Goal: Information Seeking & Learning: Learn about a topic

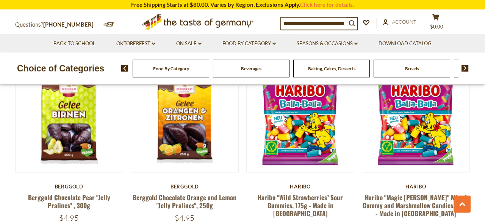
scroll to position [421, 0]
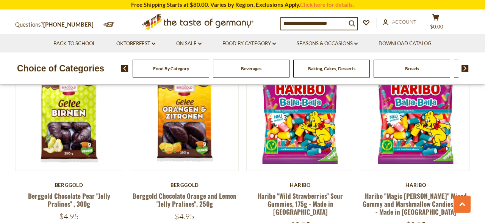
click at [176, 71] on span "Food By Category" at bounding box center [171, 69] width 36 height 6
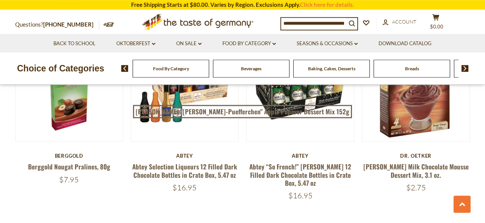
scroll to position [535, 0]
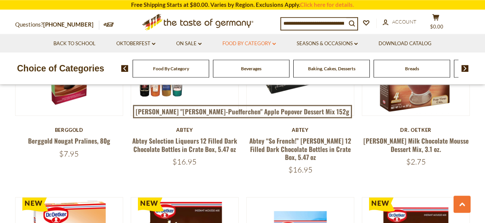
click at [274, 43] on icon "dropdown_arrow" at bounding box center [274, 43] width 3 height 3
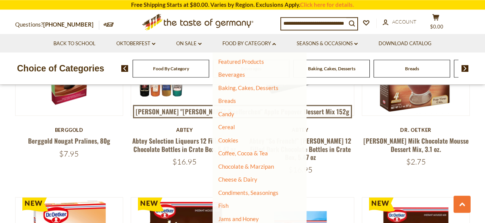
scroll to position [33, 0]
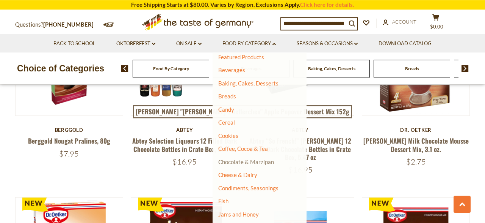
click at [239, 160] on link "Chocolate & Marzipan" at bounding box center [246, 161] width 56 height 7
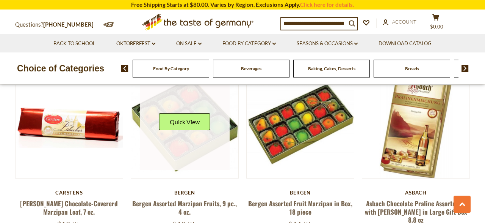
scroll to position [1721, 0]
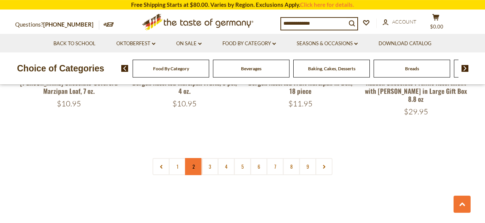
click at [196, 158] on link "2" at bounding box center [193, 166] width 17 height 17
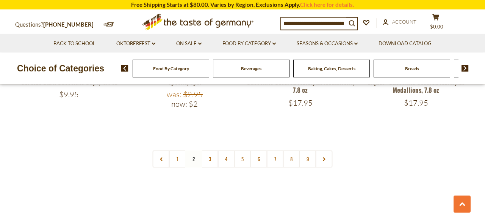
scroll to position [1855, 0]
click at [211, 149] on link "3" at bounding box center [210, 157] width 17 height 17
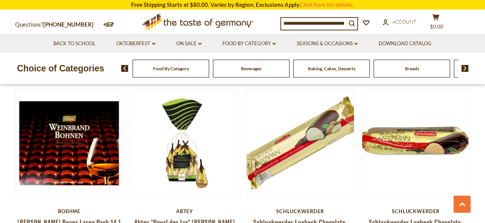
scroll to position [1340, 0]
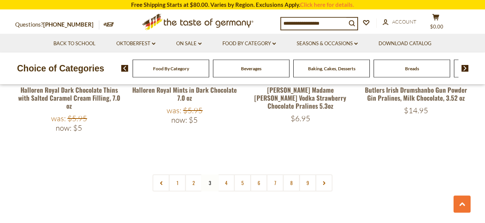
scroll to position [1817, 0]
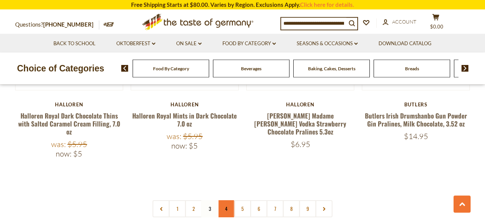
click at [226, 200] on link "4" at bounding box center [226, 208] width 17 height 17
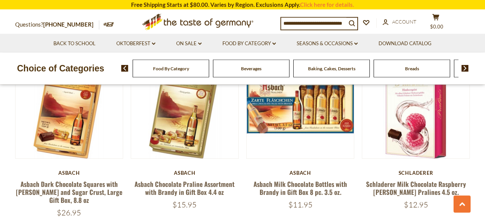
scroll to position [1354, 0]
click at [340, 25] on input at bounding box center [313, 23] width 65 height 11
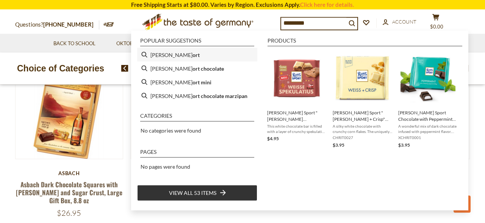
click at [185, 55] on li "ritter sp ort" at bounding box center [197, 55] width 120 height 14
type input "**********"
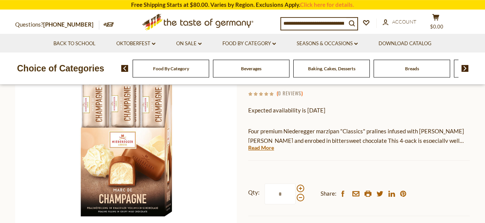
scroll to position [127, 0]
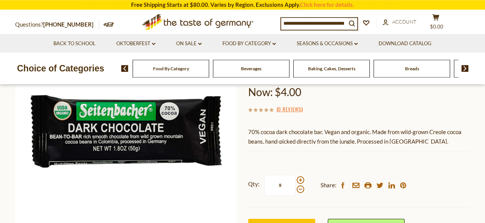
scroll to position [104, 0]
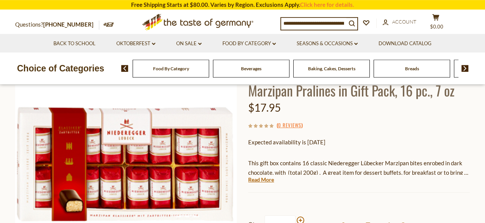
scroll to position [79, 0]
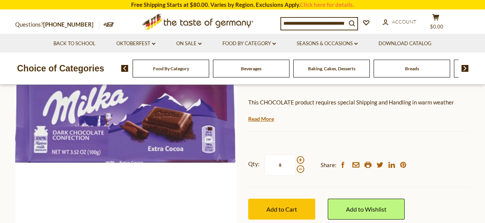
scroll to position [129, 0]
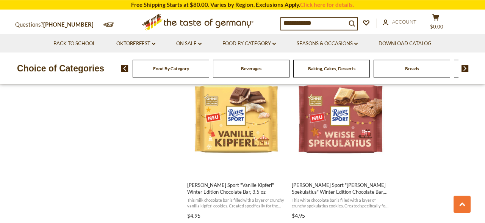
scroll to position [1157, 0]
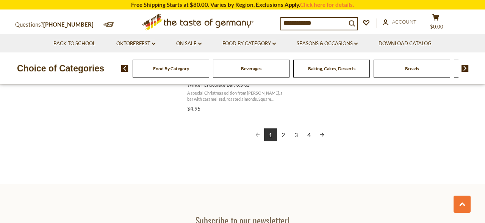
click at [283, 135] on link "2" at bounding box center [283, 134] width 13 height 13
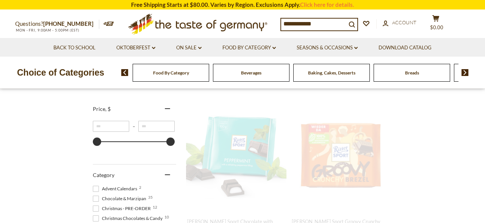
scroll to position [0, 0]
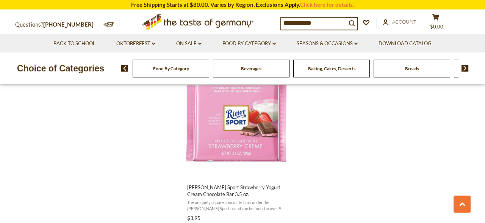
scroll to position [1326, 0]
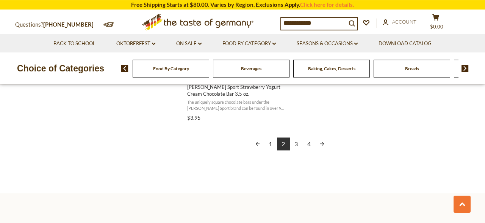
click at [292, 144] on link "3" at bounding box center [296, 143] width 13 height 13
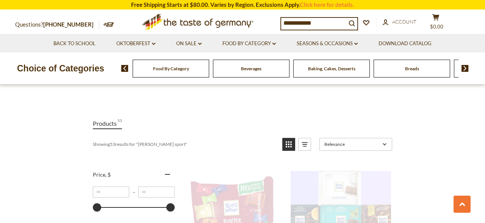
scroll to position [0, 0]
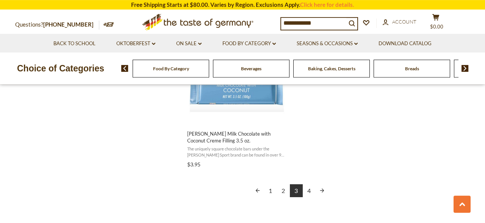
scroll to position [1380, 0]
click at [310, 183] on link "4" at bounding box center [309, 189] width 13 height 13
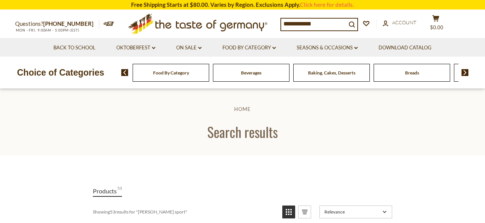
click at [329, 27] on input "**********" at bounding box center [313, 24] width 65 height 11
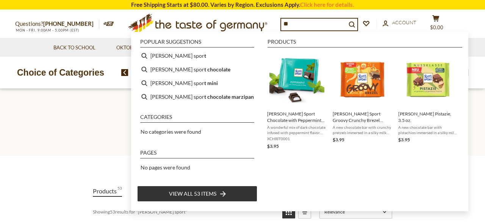
type input "*"
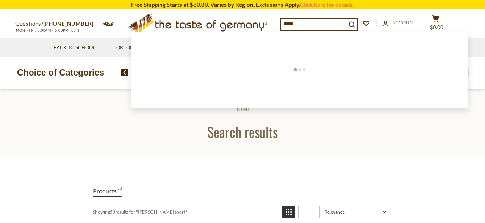
type input "*****"
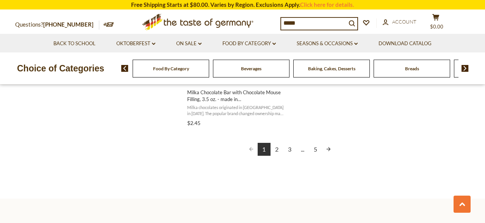
scroll to position [1421, 0]
click at [277, 147] on link "2" at bounding box center [277, 148] width 13 height 13
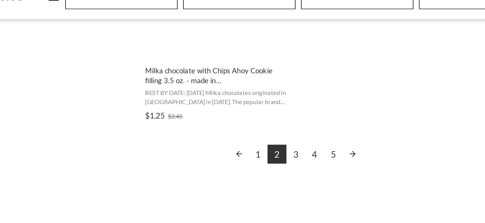
scroll to position [1394, 0]
click at [292, 176] on link "3" at bounding box center [290, 175] width 13 height 13
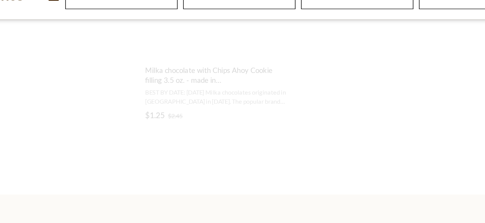
scroll to position [647, 0]
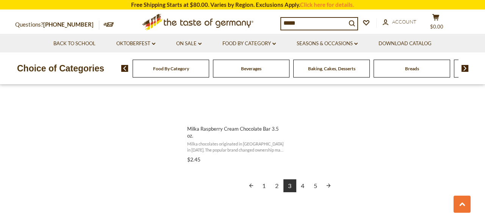
scroll to position [1386, 0]
click at [269, 180] on link "1" at bounding box center [264, 183] width 13 height 13
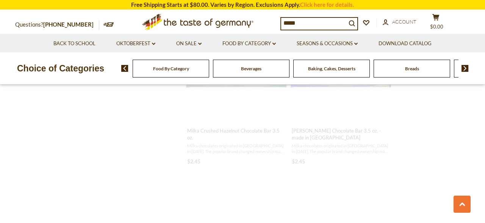
scroll to position [0, 0]
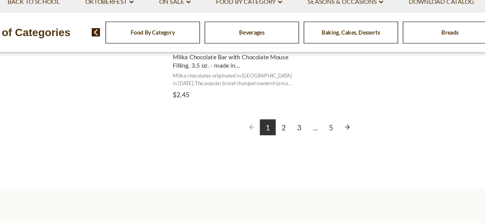
scroll to position [1428, 0]
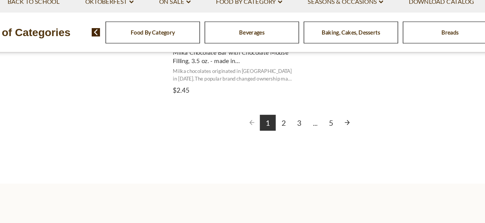
click at [276, 140] on link "2" at bounding box center [277, 141] width 13 height 13
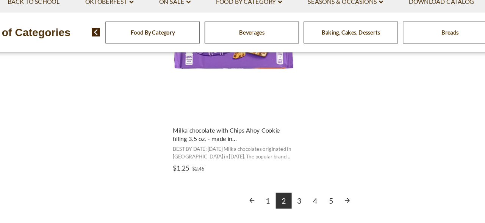
scroll to position [1374, 0]
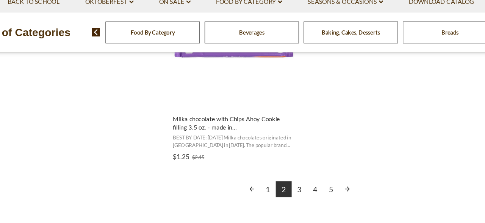
click at [303, 195] on link "4" at bounding box center [303, 195] width 13 height 13
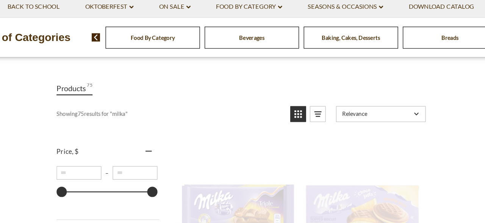
scroll to position [0, 0]
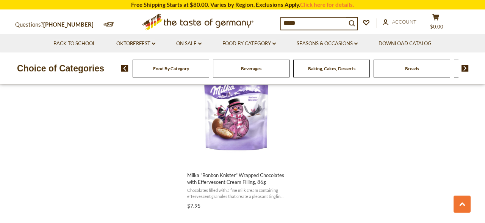
scroll to position [1348, 0]
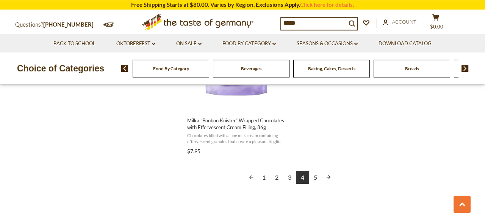
click at [315, 177] on link "5" at bounding box center [315, 177] width 13 height 13
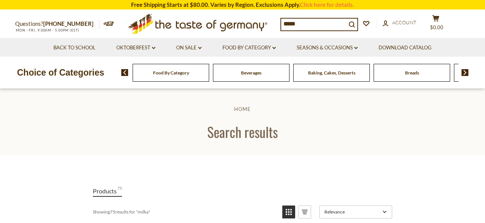
click at [314, 24] on input "*****" at bounding box center [313, 24] width 65 height 11
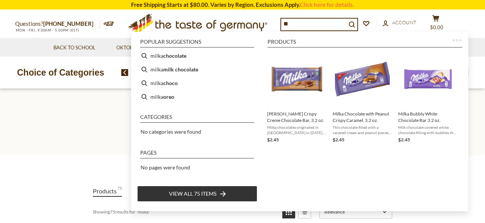
type input "*"
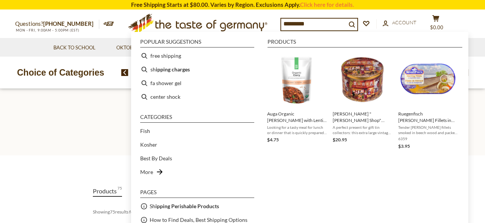
type input "**********"
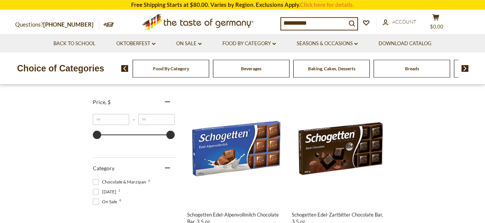
scroll to position [144, 0]
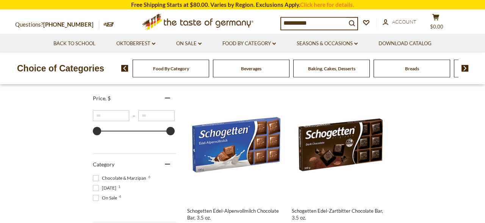
click at [327, 16] on div "**********" at bounding box center [242, 22] width 466 height 24
click at [326, 18] on input "**********" at bounding box center [313, 23] width 65 height 11
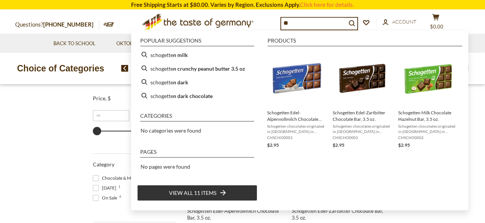
type input "*"
type input "**********"
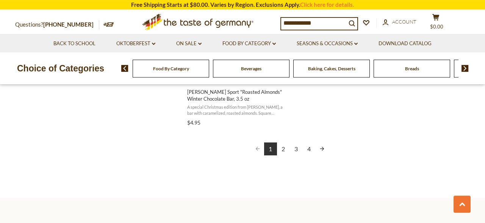
scroll to position [1413, 0]
click at [312, 155] on div "1 2 3 4" at bounding box center [289, 150] width 205 height 14
click at [311, 148] on link "4" at bounding box center [309, 149] width 13 height 13
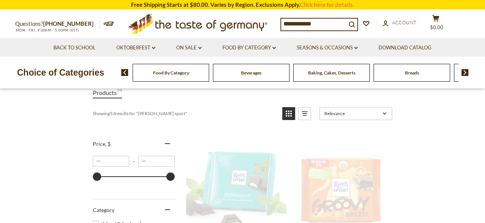
scroll to position [0, 0]
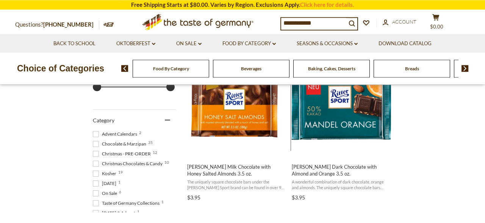
scroll to position [188, 0]
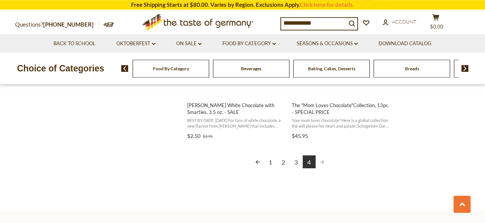
click at [297, 155] on link "3" at bounding box center [296, 161] width 13 height 13
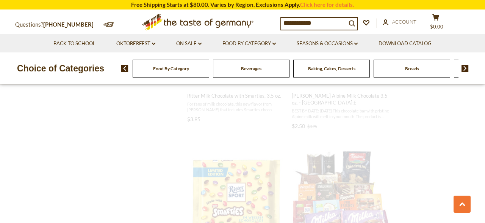
scroll to position [260, 0]
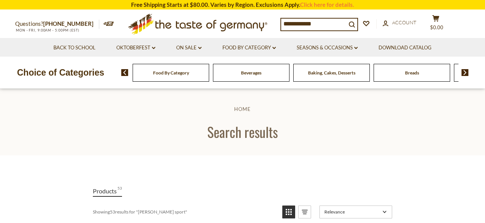
click at [333, 25] on input "**********" at bounding box center [313, 24] width 65 height 11
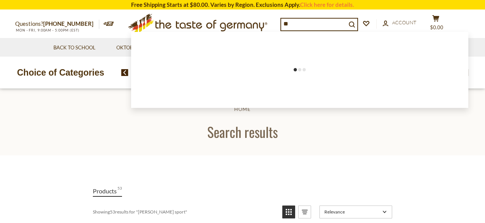
type input "*"
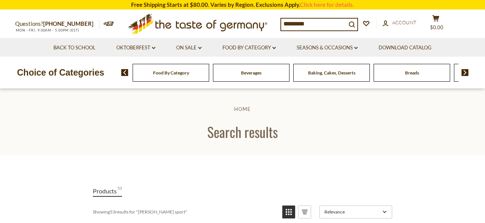
type input "**********"
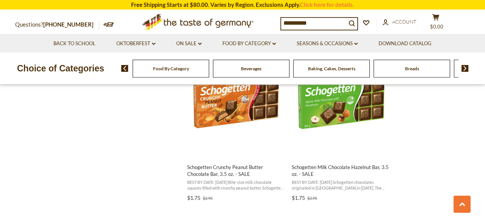
scroll to position [675, 0]
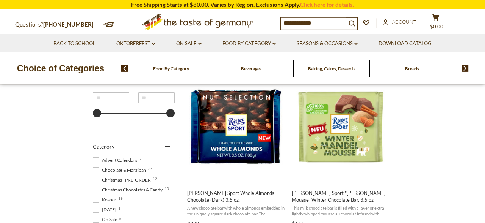
scroll to position [163, 0]
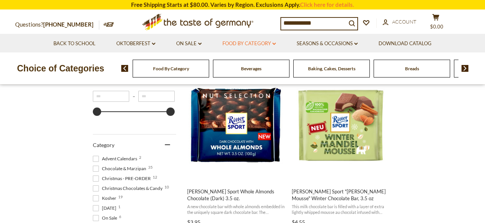
click at [274, 45] on icon "dropdown_arrow" at bounding box center [274, 43] width 3 height 3
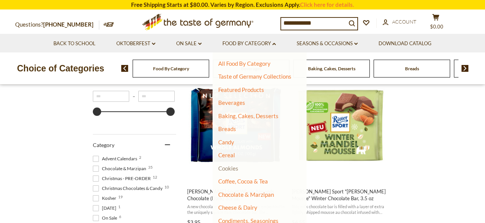
click at [239, 170] on link "Cookies" at bounding box center [228, 168] width 20 height 7
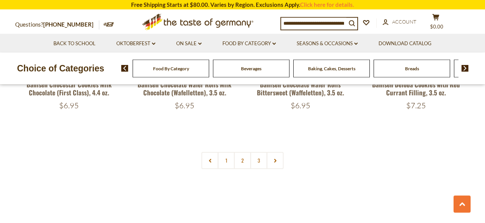
scroll to position [1812, 0]
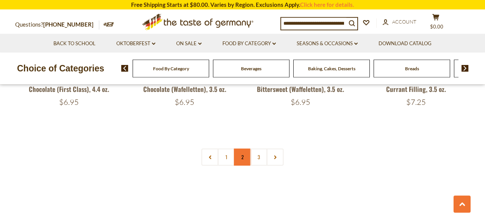
click at [243, 158] on link "2" at bounding box center [242, 156] width 17 height 17
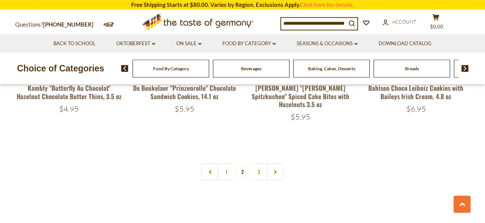
scroll to position [1814, 0]
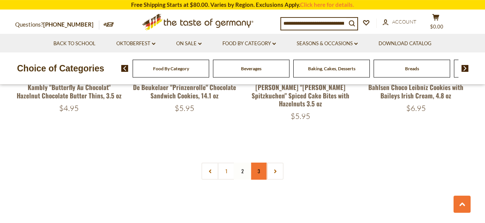
click at [259, 162] on link "3" at bounding box center [259, 170] width 17 height 17
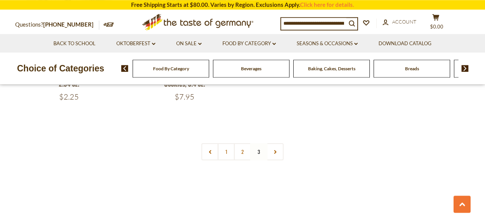
scroll to position [715, 0]
click at [243, 152] on link "2" at bounding box center [242, 149] width 17 height 17
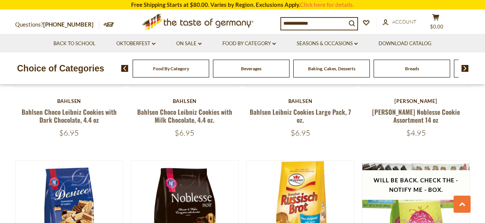
scroll to position [259, 0]
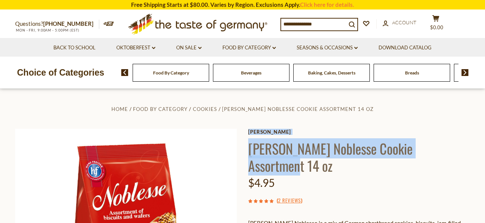
drag, startPoint x: 247, startPoint y: 150, endPoint x: 455, endPoint y: 144, distance: 207.9
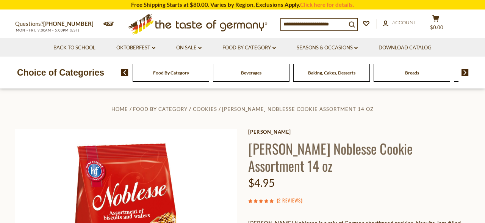
click at [355, 173] on h1 "[PERSON_NAME] Noblesse Cookie Assortment 14 oz" at bounding box center [359, 157] width 222 height 34
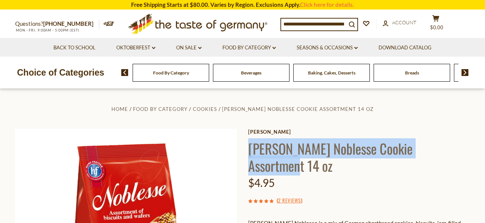
drag, startPoint x: 249, startPoint y: 149, endPoint x: 452, endPoint y: 151, distance: 203.7
click at [452, 151] on h1 "[PERSON_NAME] Noblesse Cookie Assortment 14 oz" at bounding box center [359, 157] width 222 height 34
copy h1 "Hans Freitag Noblesse Cookie Assortment"
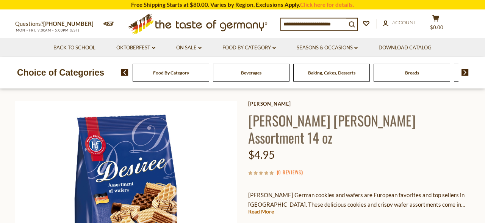
scroll to position [27, 0]
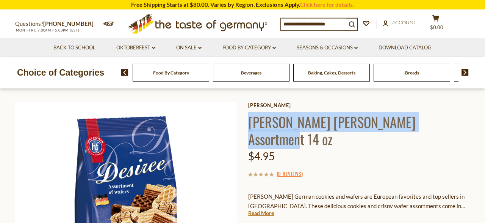
drag, startPoint x: 251, startPoint y: 124, endPoint x: 443, endPoint y: 127, distance: 191.5
click at [443, 127] on h1 "[PERSON_NAME] [PERSON_NAME] Assortment 14 oz" at bounding box center [359, 130] width 222 height 34
copy h1 "[PERSON_NAME] [PERSON_NAME] Assortment"
